Goal: Use online tool/utility: Utilize a website feature to perform a specific function

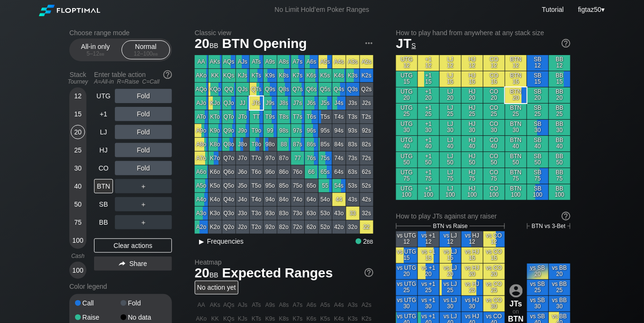
click at [230, 242] on span "Frequencies" at bounding box center [225, 242] width 37 height 8
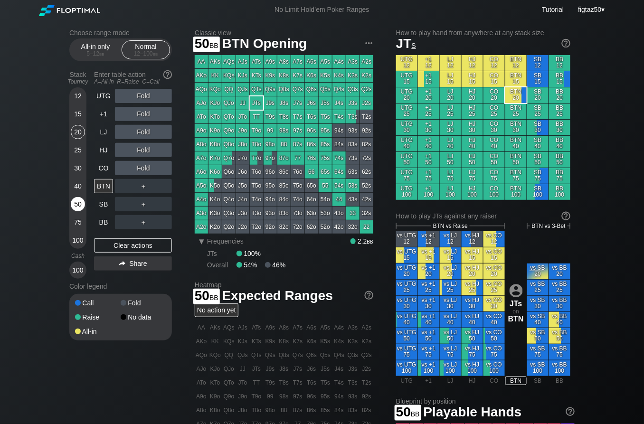
click at [79, 202] on div "50" at bounding box center [78, 204] width 14 height 14
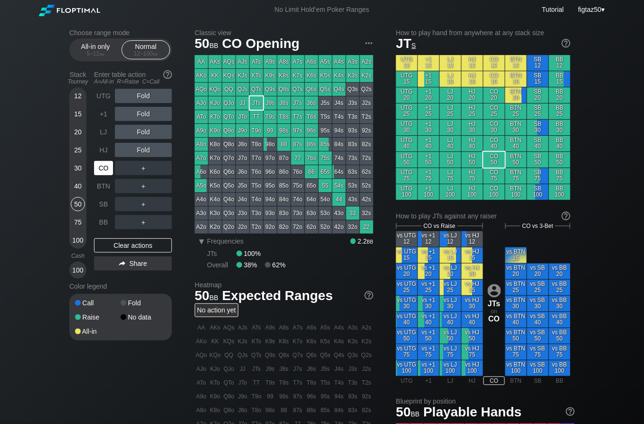
click at [107, 168] on div "CO" at bounding box center [103, 168] width 19 height 14
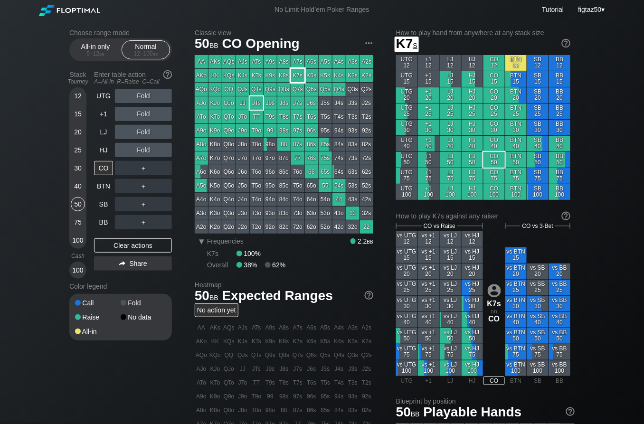
click at [300, 74] on div "K7s" at bounding box center [297, 75] width 13 height 13
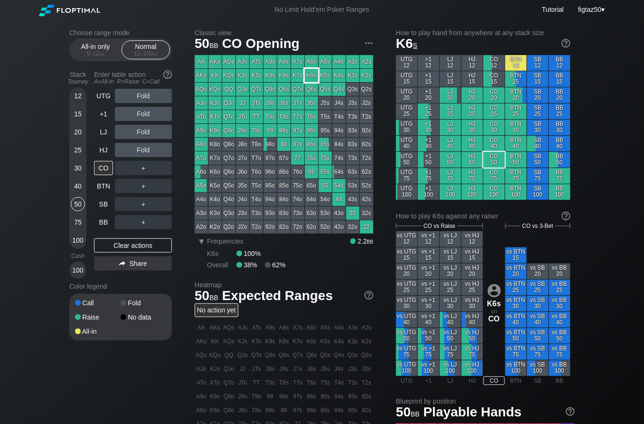
click at [310, 74] on div "K6s" at bounding box center [311, 75] width 13 height 13
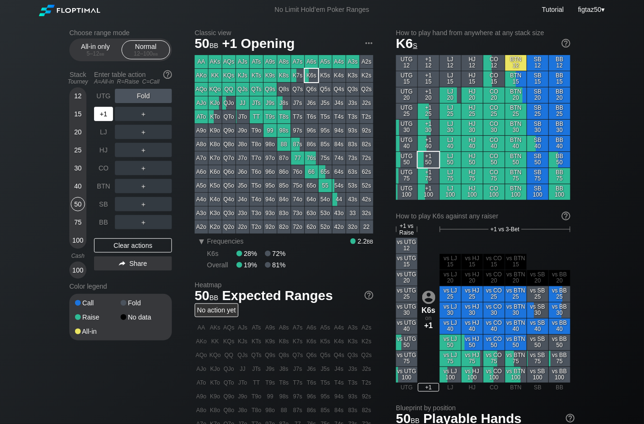
click at [102, 112] on div "+1" at bounding box center [103, 114] width 19 height 14
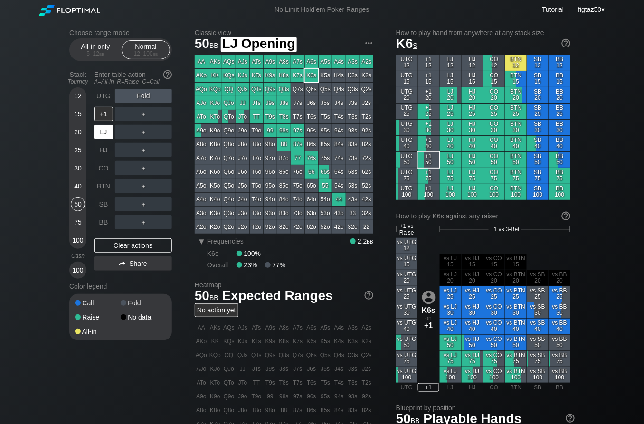
click at [104, 134] on div "LJ" at bounding box center [103, 132] width 19 height 14
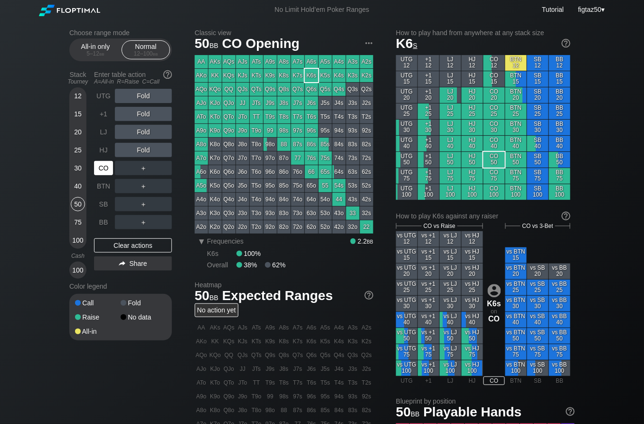
click at [102, 168] on div "CO" at bounding box center [103, 168] width 19 height 14
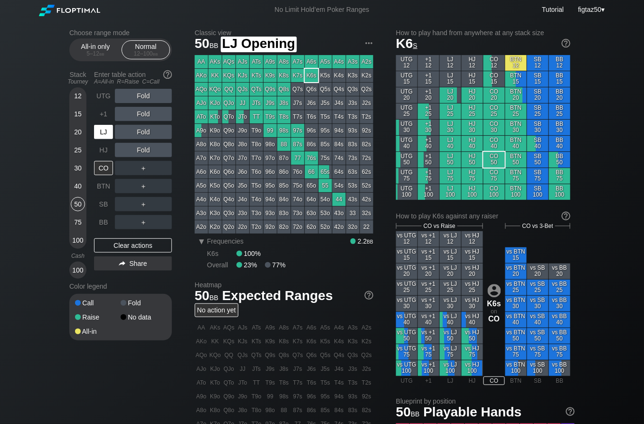
click at [101, 129] on div "LJ" at bounding box center [103, 132] width 19 height 14
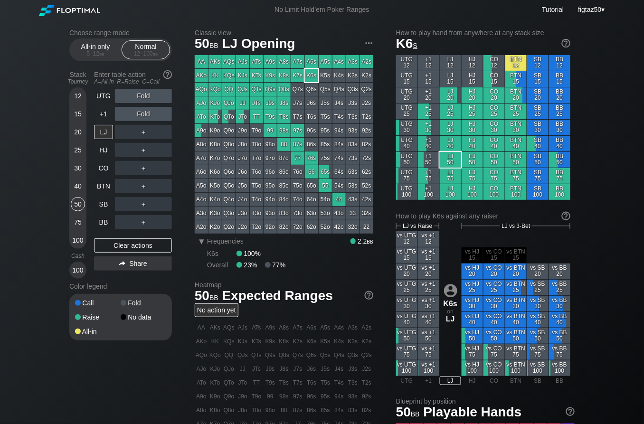
scroll to position [8, 0]
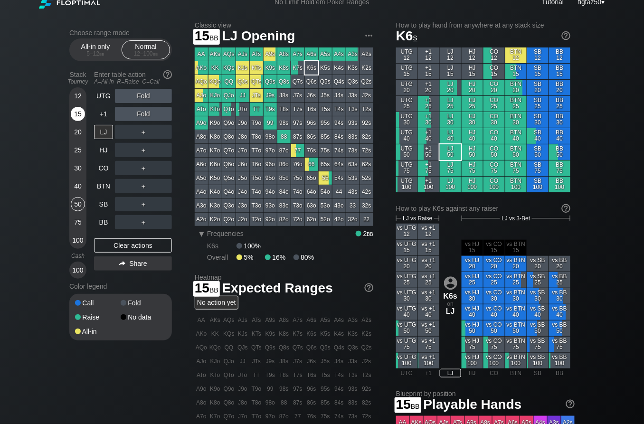
click at [79, 113] on div "15" at bounding box center [78, 114] width 14 height 14
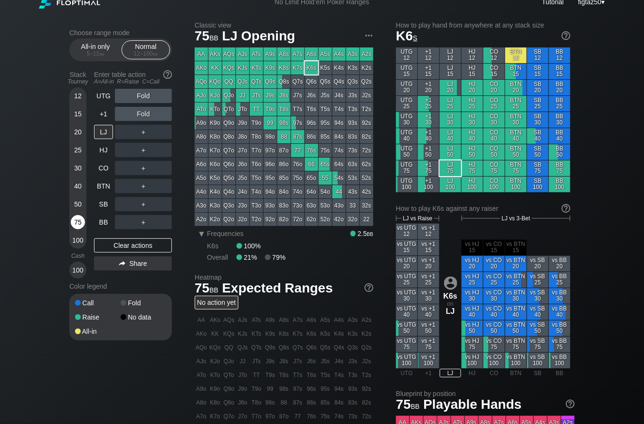
click at [75, 225] on div "75" at bounding box center [78, 222] width 14 height 14
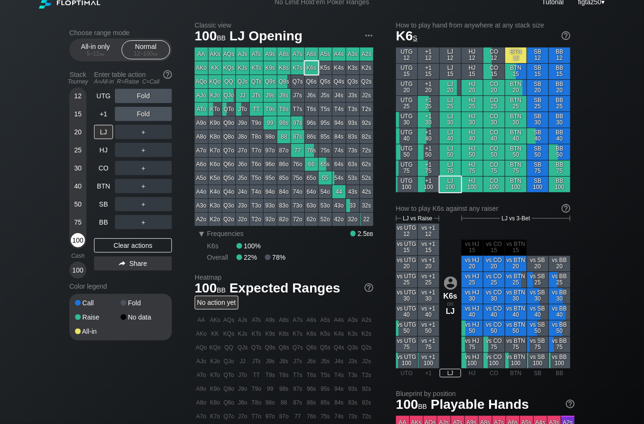
click at [77, 239] on div "100" at bounding box center [78, 240] width 14 height 14
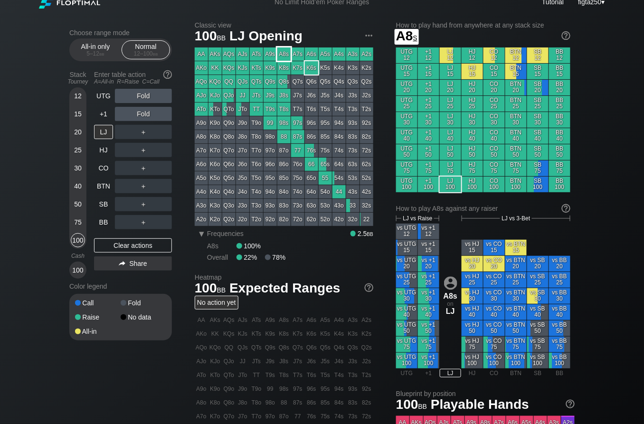
click at [284, 54] on div "A8s" at bounding box center [284, 54] width 13 height 13
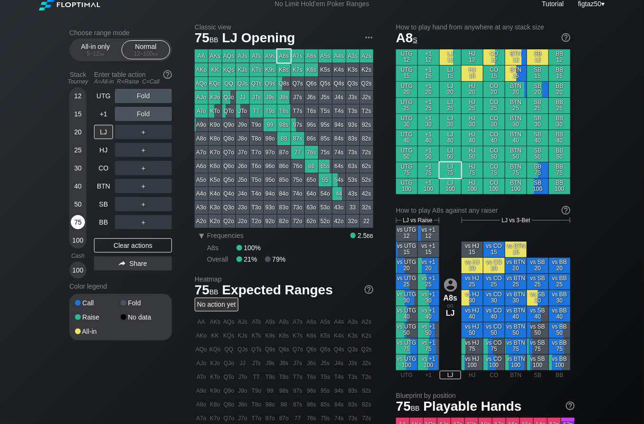
click at [80, 221] on div "75" at bounding box center [78, 222] width 14 height 14
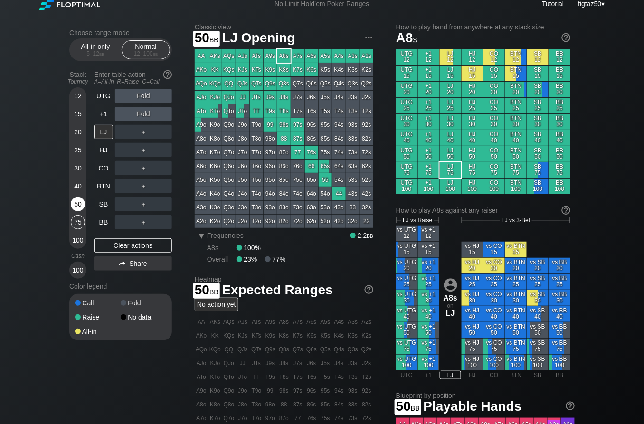
click at [77, 203] on div "50" at bounding box center [78, 204] width 14 height 14
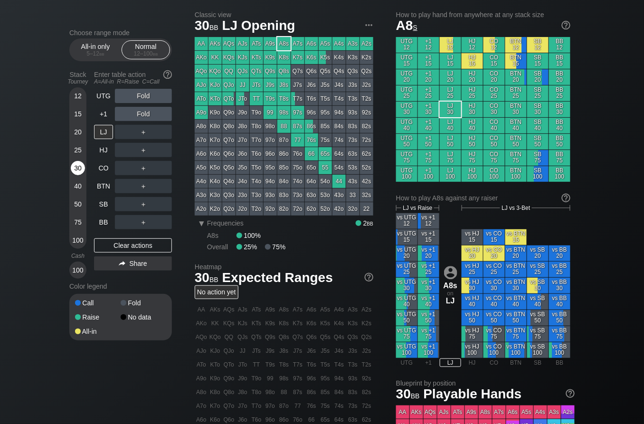
scroll to position [15, 0]
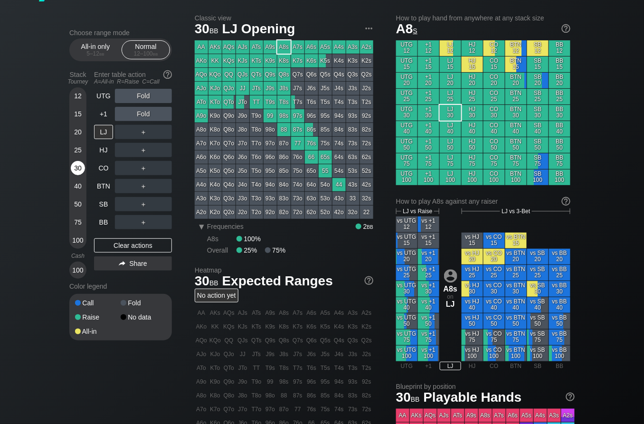
click at [77, 170] on div "30" at bounding box center [78, 168] width 14 height 14
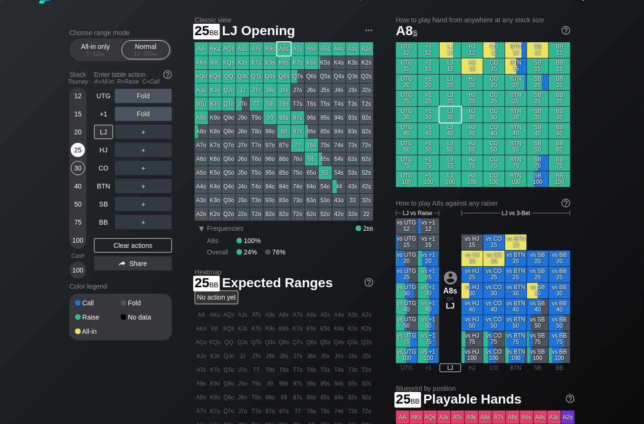
click at [76, 153] on div "25" at bounding box center [78, 150] width 14 height 14
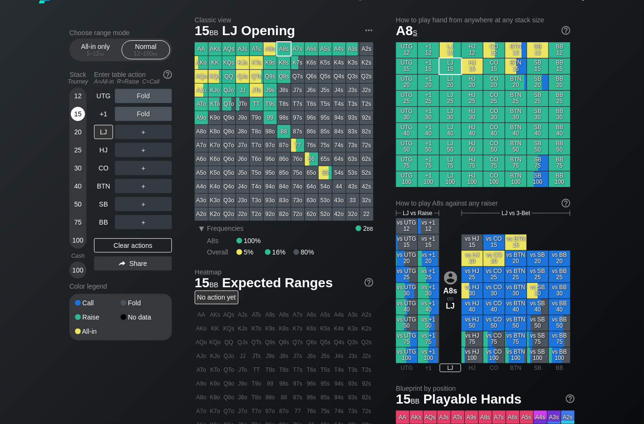
click at [77, 115] on div "15" at bounding box center [78, 114] width 14 height 14
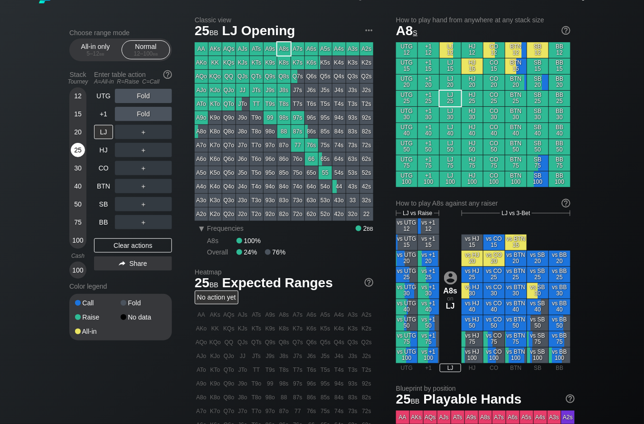
click at [77, 150] on div "25" at bounding box center [78, 150] width 14 height 14
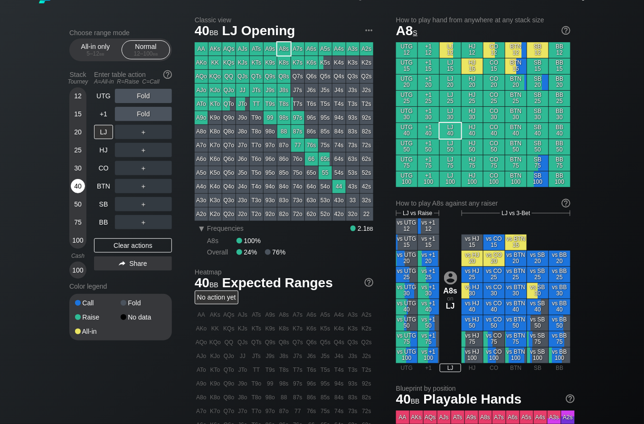
click at [77, 192] on div "40" at bounding box center [78, 186] width 14 height 14
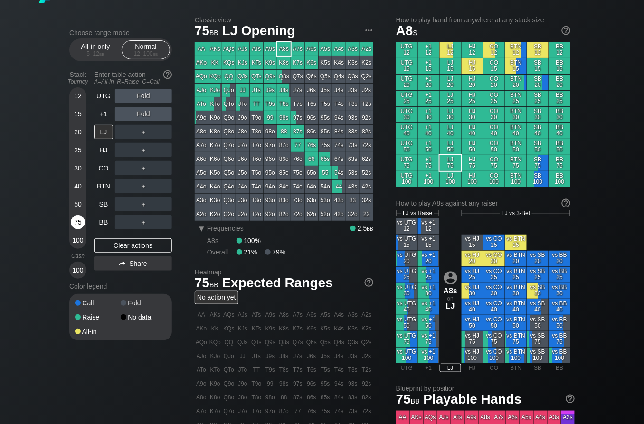
click at [78, 216] on div "75" at bounding box center [78, 222] width 14 height 14
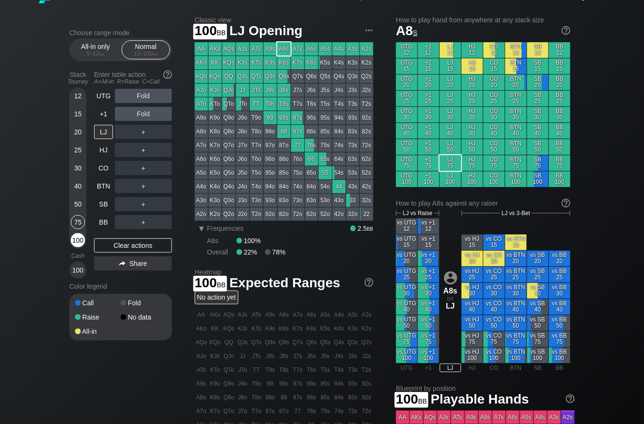
click at [76, 240] on div "100" at bounding box center [78, 240] width 14 height 14
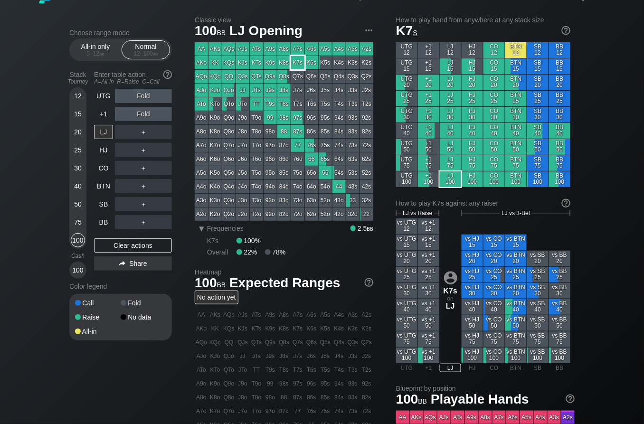
click at [300, 62] on div "K7s" at bounding box center [297, 62] width 13 height 13
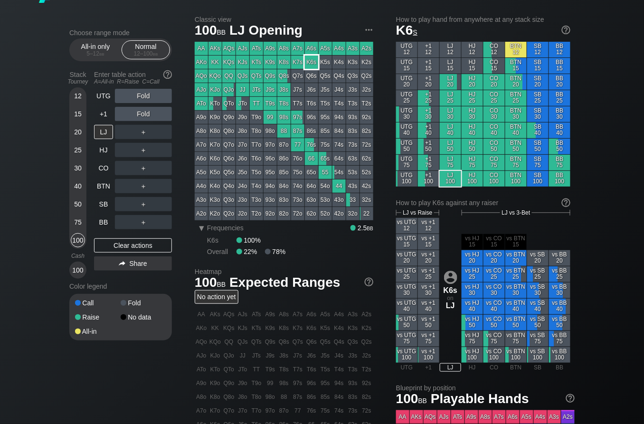
click at [309, 62] on div "K6s" at bounding box center [311, 62] width 13 height 13
click at [75, 241] on div "100" at bounding box center [78, 240] width 14 height 14
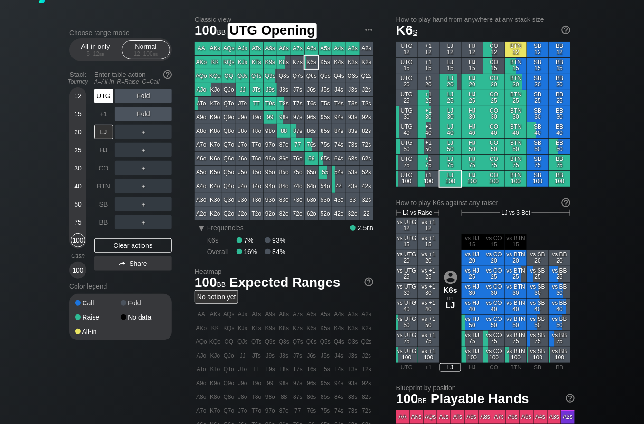
click at [100, 95] on div "UTG" at bounding box center [103, 96] width 19 height 14
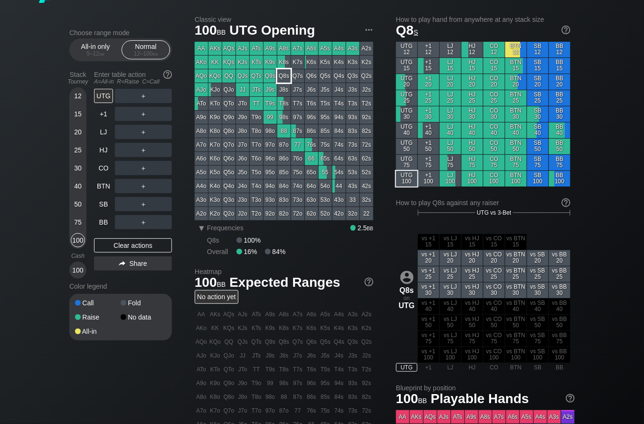
click at [285, 76] on div "Q8s" at bounding box center [284, 75] width 13 height 13
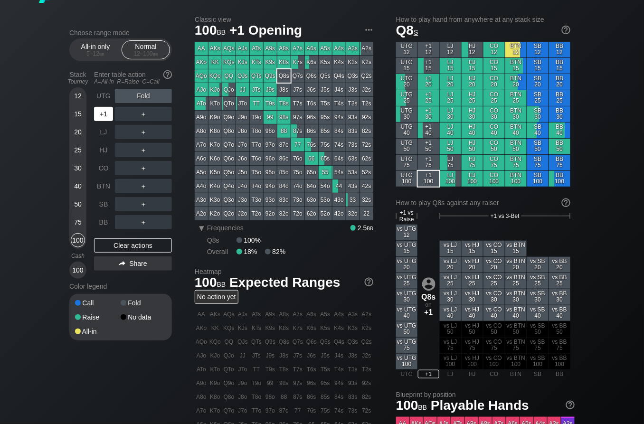
click at [105, 114] on div "+1" at bounding box center [103, 114] width 19 height 14
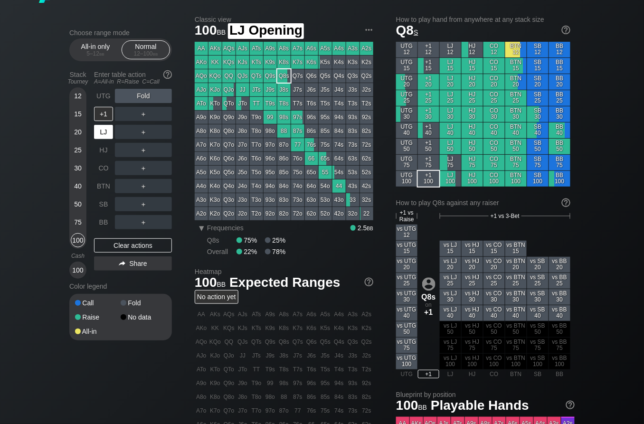
scroll to position [15, 0]
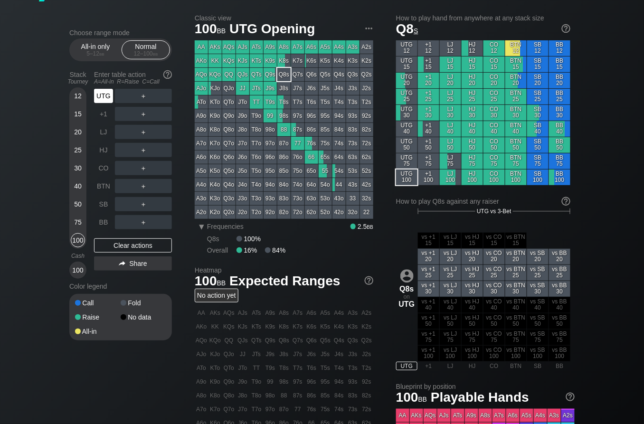
click at [111, 95] on div "UTG" at bounding box center [103, 96] width 19 height 14
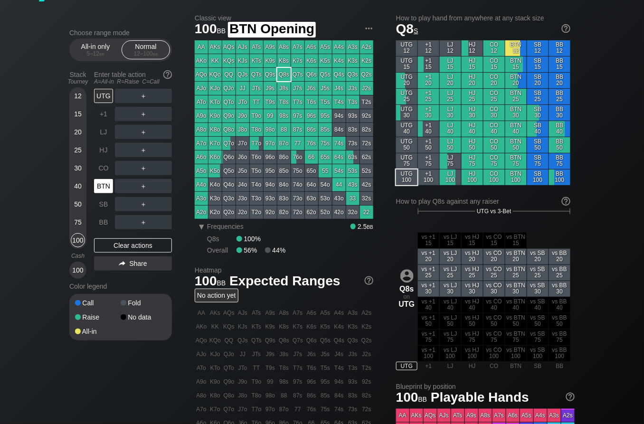
click at [102, 185] on div "BTN" at bounding box center [103, 186] width 19 height 14
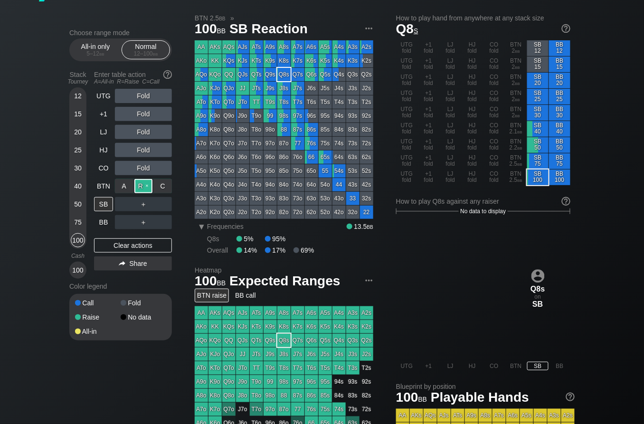
click at [140, 186] on div "R ✕" at bounding box center [143, 186] width 19 height 14
click at [103, 204] on div "SB" at bounding box center [103, 204] width 19 height 14
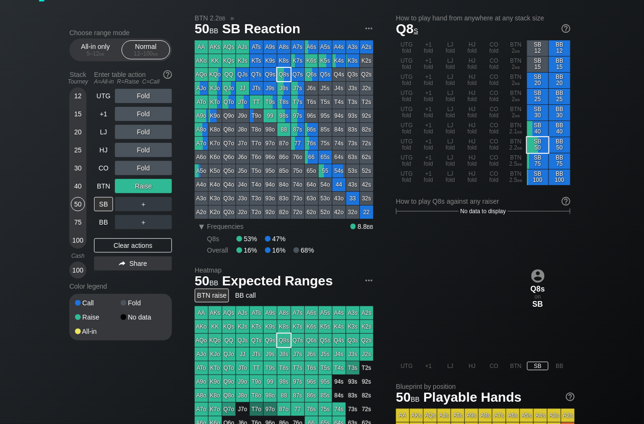
drag, startPoint x: 73, startPoint y: 205, endPoint x: 86, endPoint y: 201, distance: 14.0
click at [73, 205] on div "50" at bounding box center [78, 204] width 14 height 14
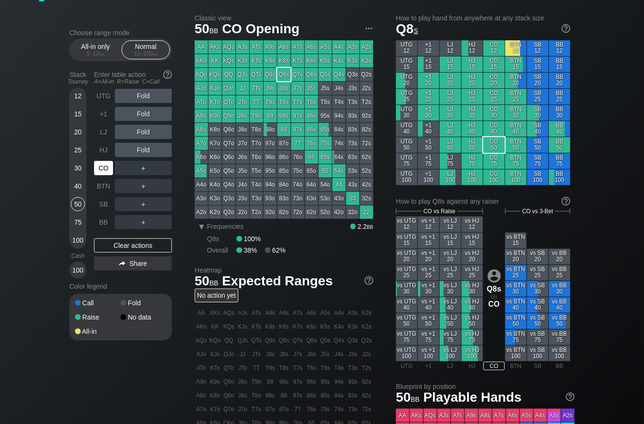
click at [107, 169] on div "CO" at bounding box center [103, 168] width 19 height 14
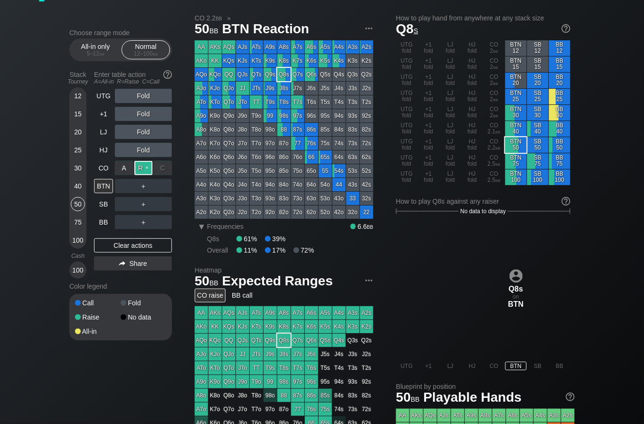
click at [143, 168] on div "R ✕" at bounding box center [143, 168] width 19 height 14
drag, startPoint x: 133, startPoint y: 241, endPoint x: 130, endPoint y: 233, distance: 8.0
click at [132, 241] on div "Clear actions" at bounding box center [133, 246] width 78 height 14
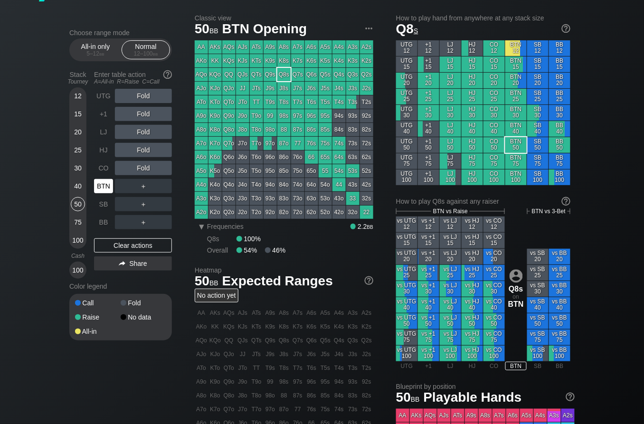
click at [107, 182] on div "BTN" at bounding box center [103, 186] width 19 height 14
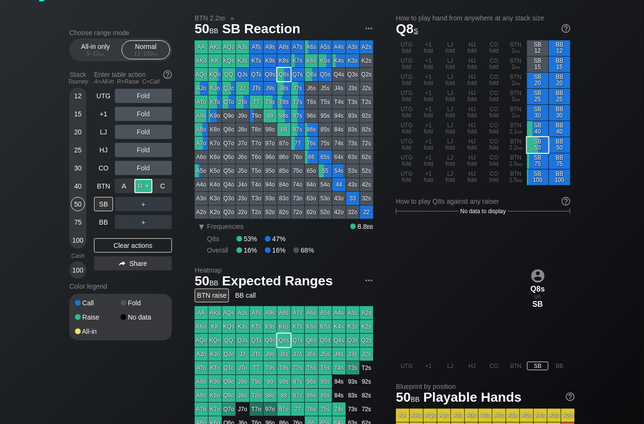
drag, startPoint x: 145, startPoint y: 183, endPoint x: 139, endPoint y: 188, distance: 7.5
click at [145, 183] on div "R ✕" at bounding box center [143, 186] width 19 height 14
click at [104, 205] on div "SB" at bounding box center [103, 204] width 19 height 14
click at [144, 205] on div "R ✕" at bounding box center [143, 204] width 19 height 14
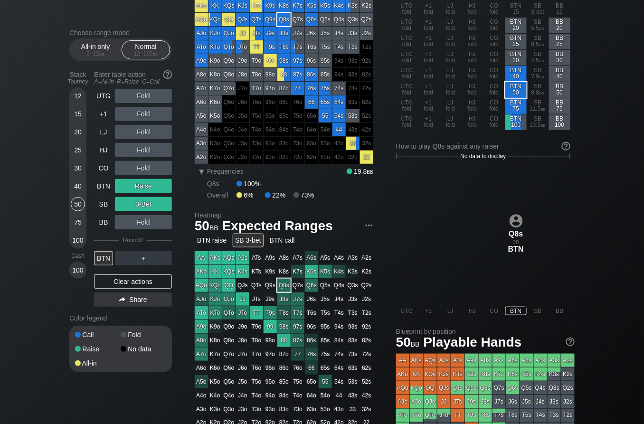
scroll to position [77, 0]
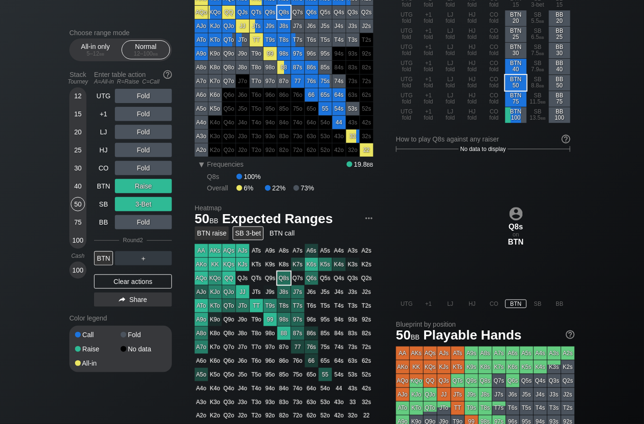
click at [215, 237] on div "BTN raise" at bounding box center [212, 234] width 34 height 14
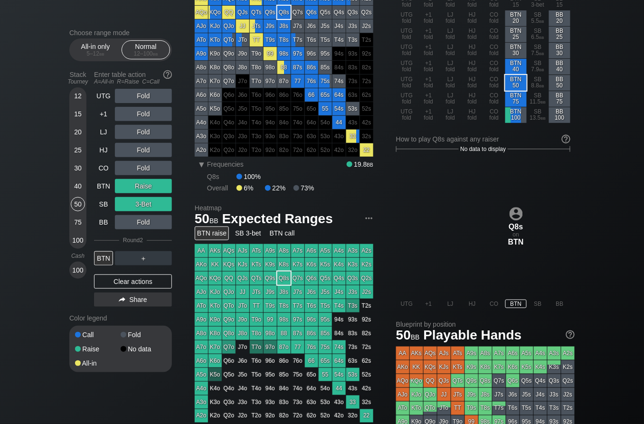
click at [215, 237] on div "BTN raise" at bounding box center [212, 234] width 34 height 14
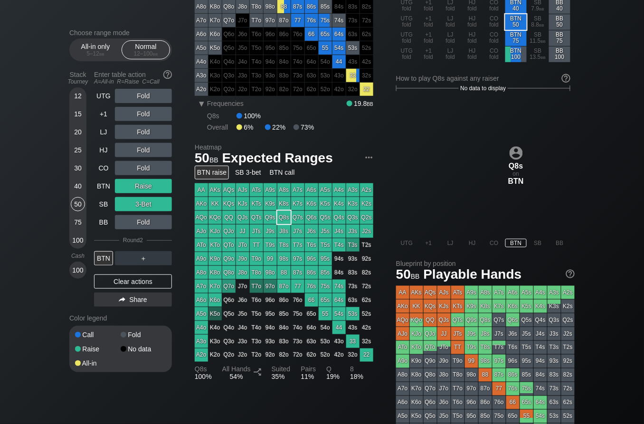
scroll to position [140, 0]
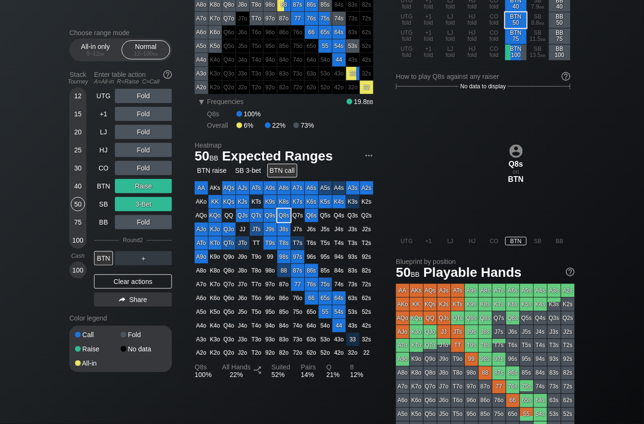
click at [280, 172] on div "BTN call" at bounding box center [283, 171] width 30 height 14
click at [134, 283] on div "Clear actions" at bounding box center [133, 282] width 78 height 14
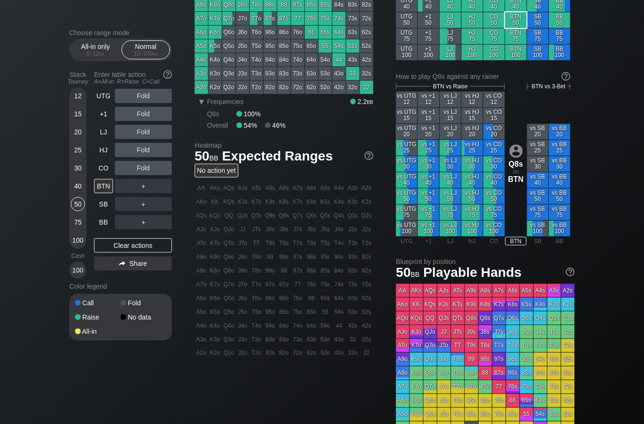
click at [134, 283] on div "Color legend" at bounding box center [120, 286] width 103 height 15
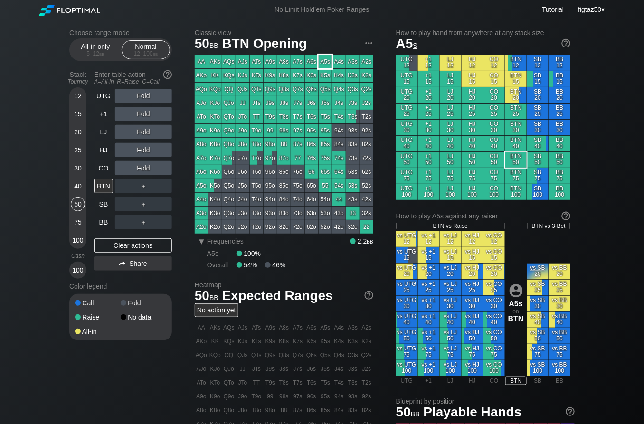
click at [321, 62] on div "A5s" at bounding box center [325, 61] width 13 height 13
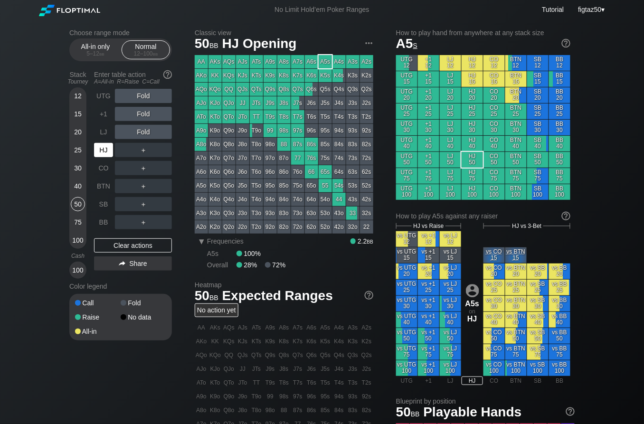
click at [102, 153] on div "HJ" at bounding box center [103, 150] width 19 height 14
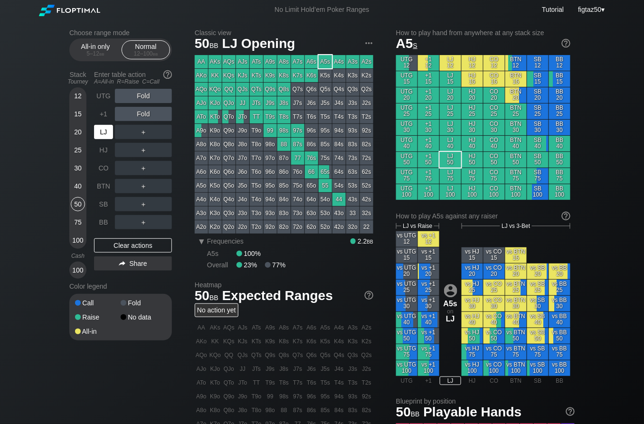
click at [102, 130] on div "LJ" at bounding box center [103, 132] width 19 height 14
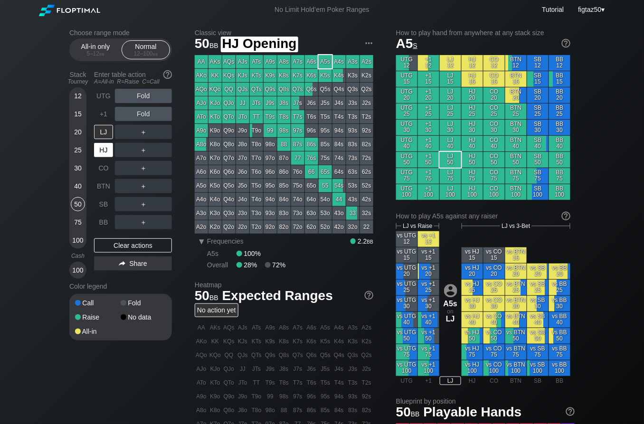
click at [102, 150] on div "HJ" at bounding box center [103, 150] width 19 height 14
